Goal: Find specific page/section: Find specific page/section

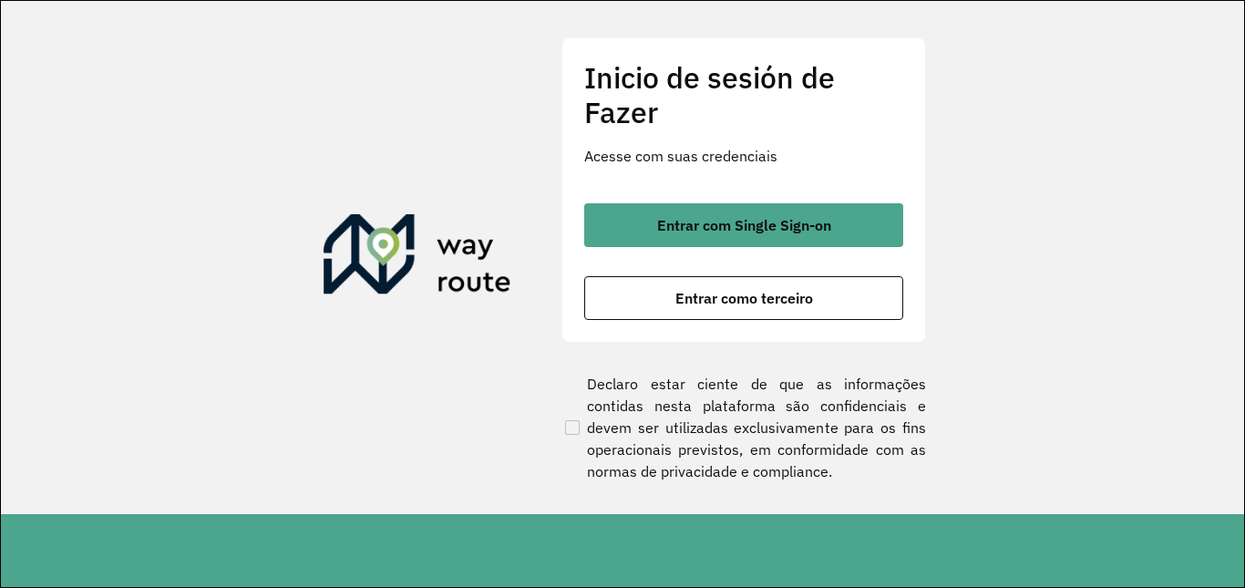
drag, startPoint x: 784, startPoint y: 283, endPoint x: 769, endPoint y: 271, distance: 19.4
click at [784, 283] on button "Entrar como terceiro" at bounding box center [743, 298] width 319 height 44
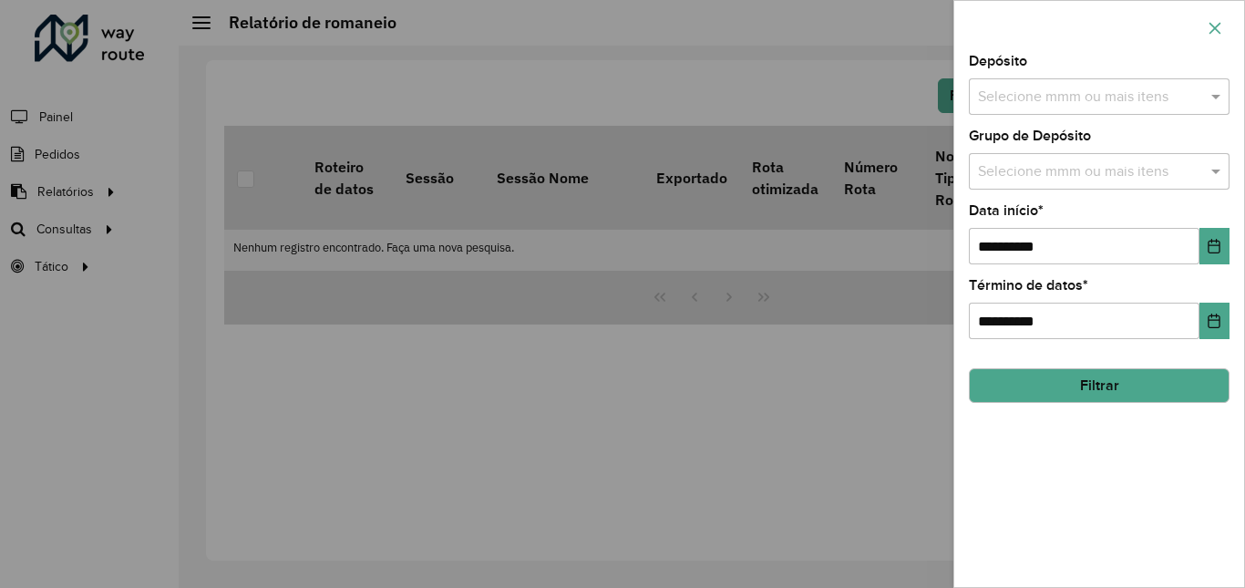
click at [1216, 26] on icon "button" at bounding box center [1214, 28] width 15 height 15
